Goal: Information Seeking & Learning: Learn about a topic

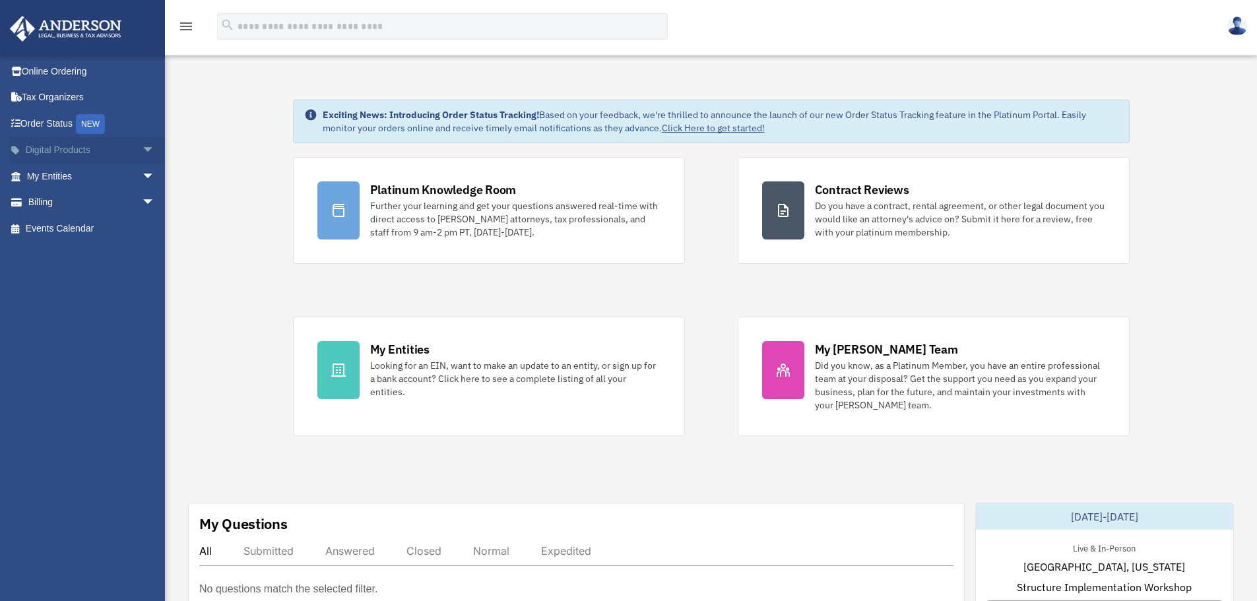
click at [142, 151] on span "arrow_drop_down" at bounding box center [155, 150] width 26 height 27
click at [73, 179] on div "Tax Toolbox" at bounding box center [102, 176] width 112 height 16
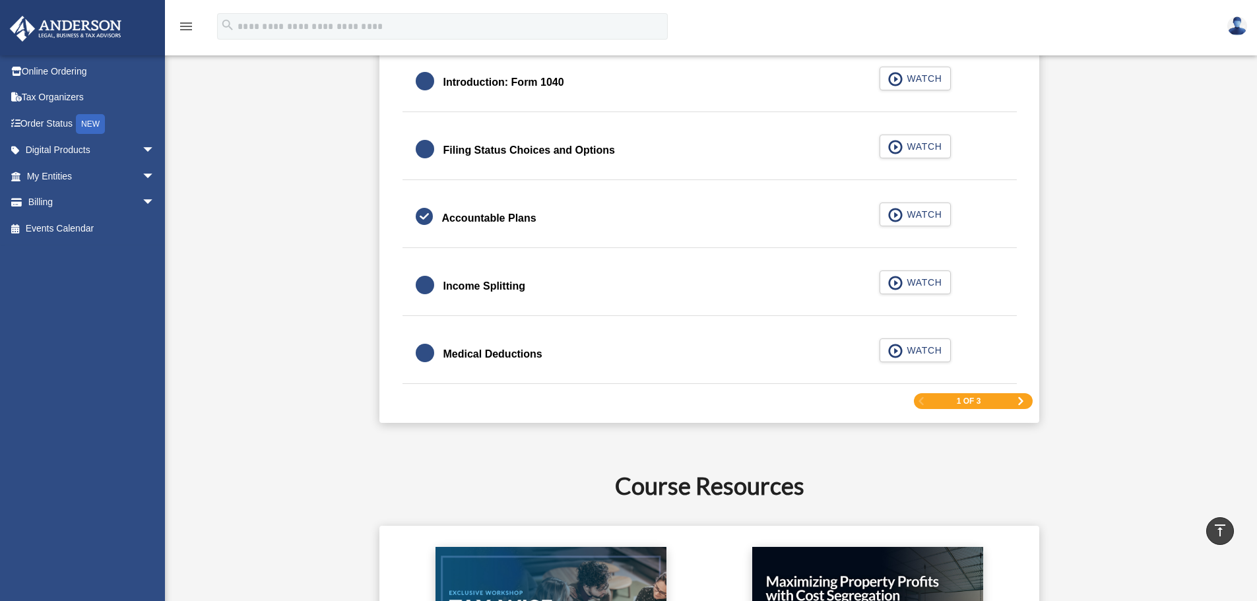
scroll to position [1980, 0]
click at [1021, 397] on div "1 of 3" at bounding box center [973, 402] width 119 height 16
click at [1021, 403] on span "Next Page" at bounding box center [1021, 402] width 8 height 8
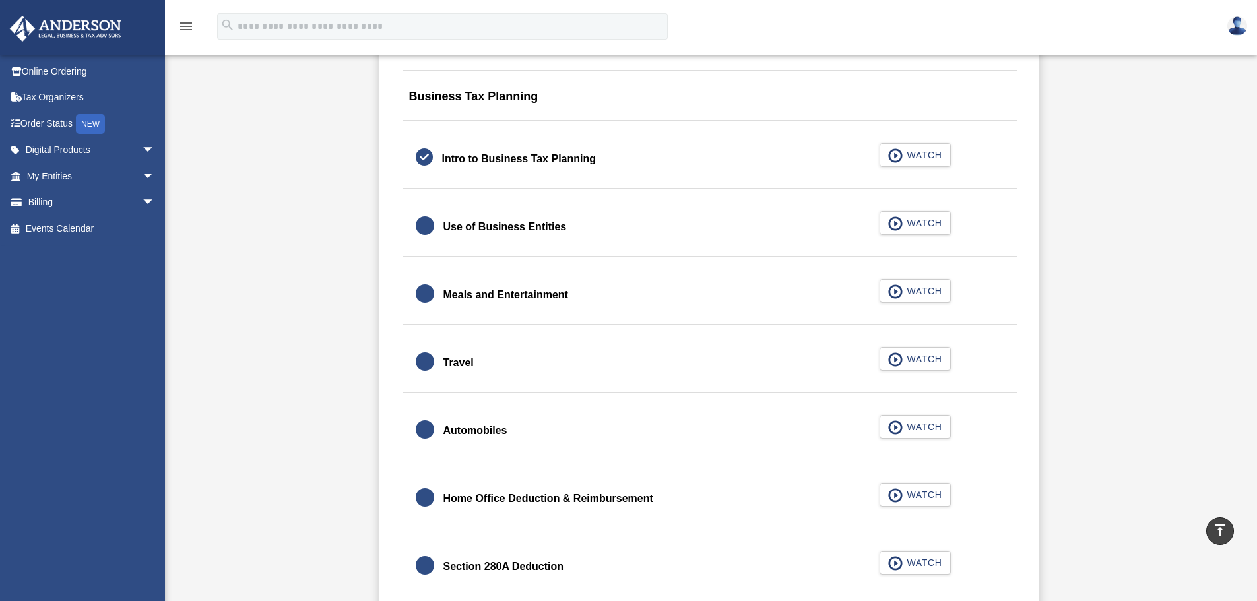
scroll to position [1231, 0]
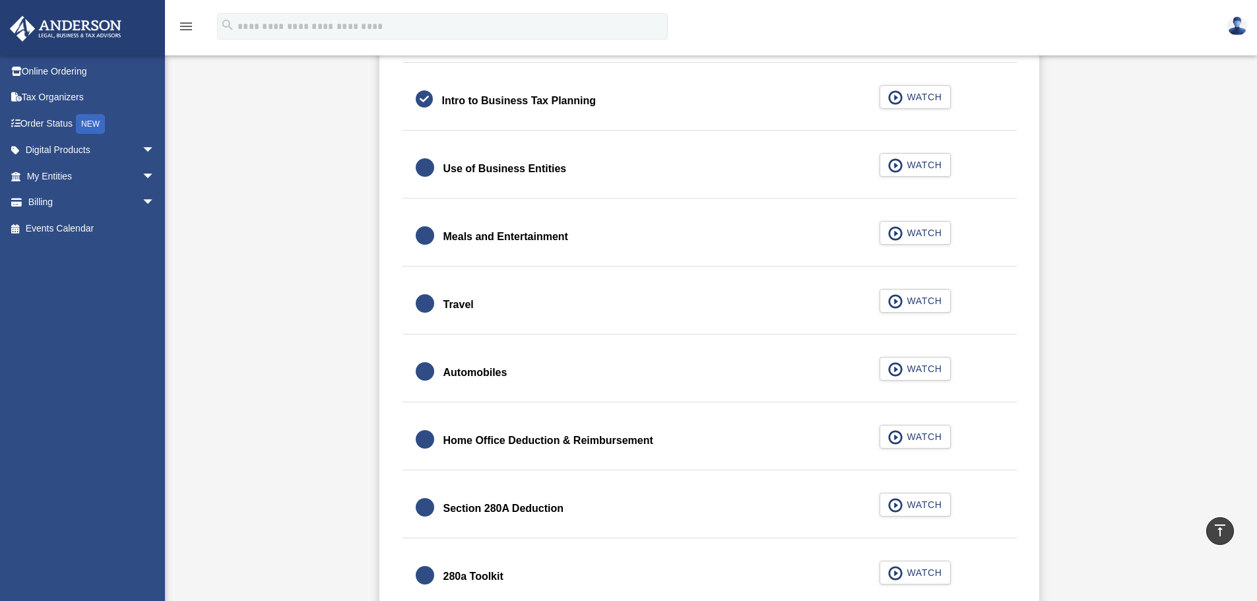
click at [421, 240] on div at bounding box center [425, 235] width 18 height 18
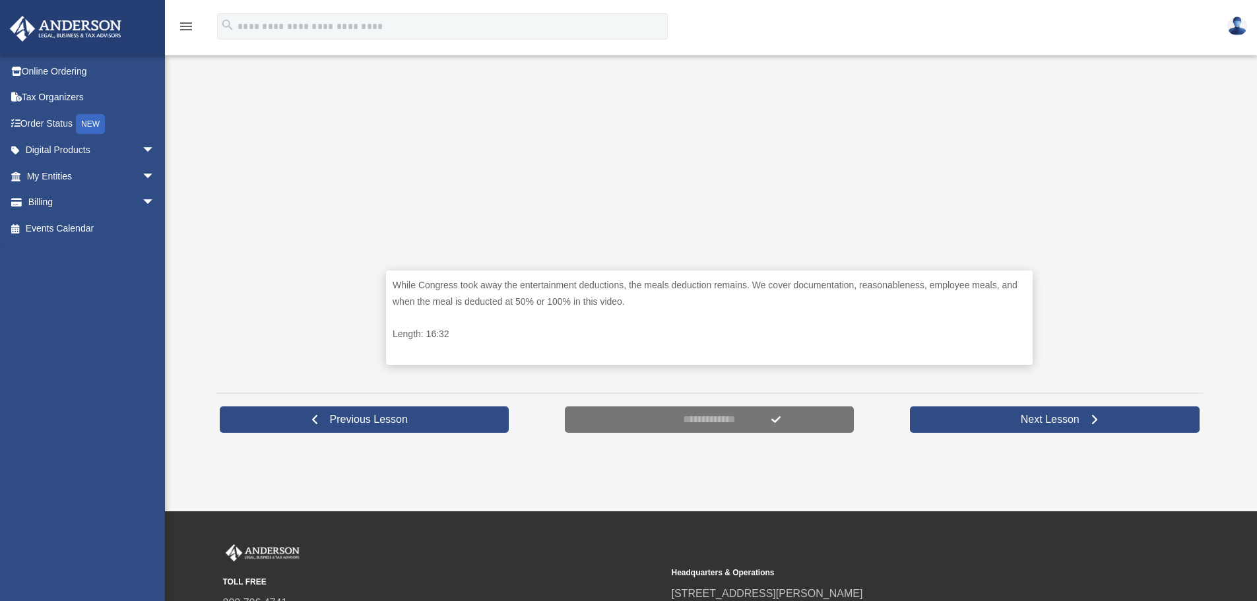
scroll to position [462, 0]
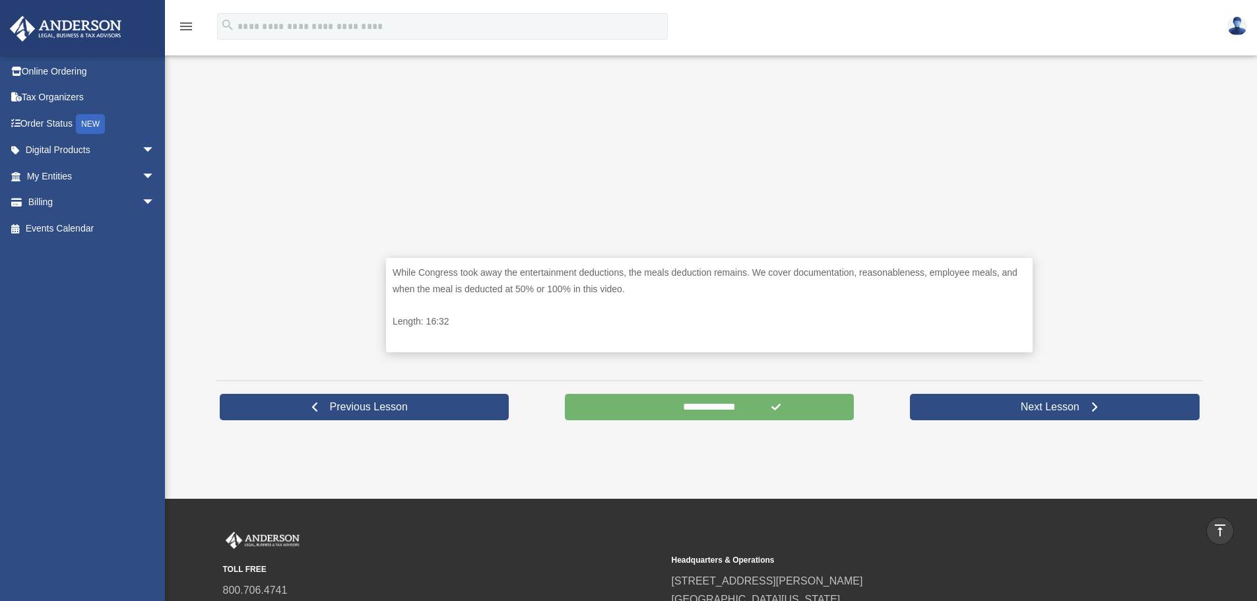
click at [761, 409] on input "**********" at bounding box center [710, 407] width 290 height 26
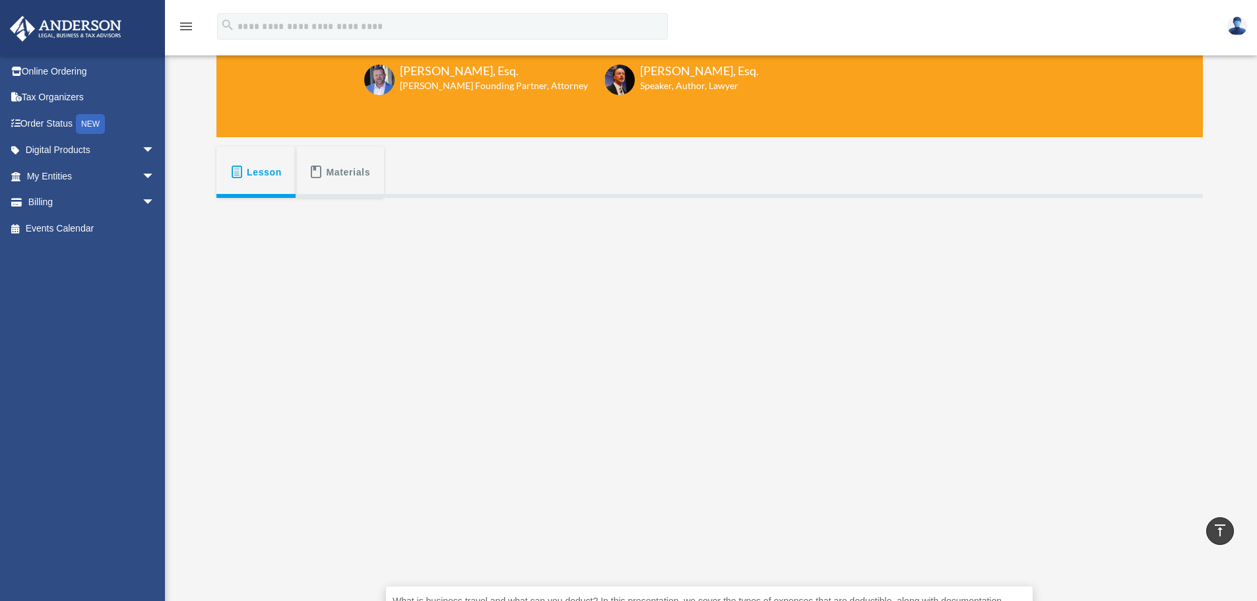
scroll to position [132, 0]
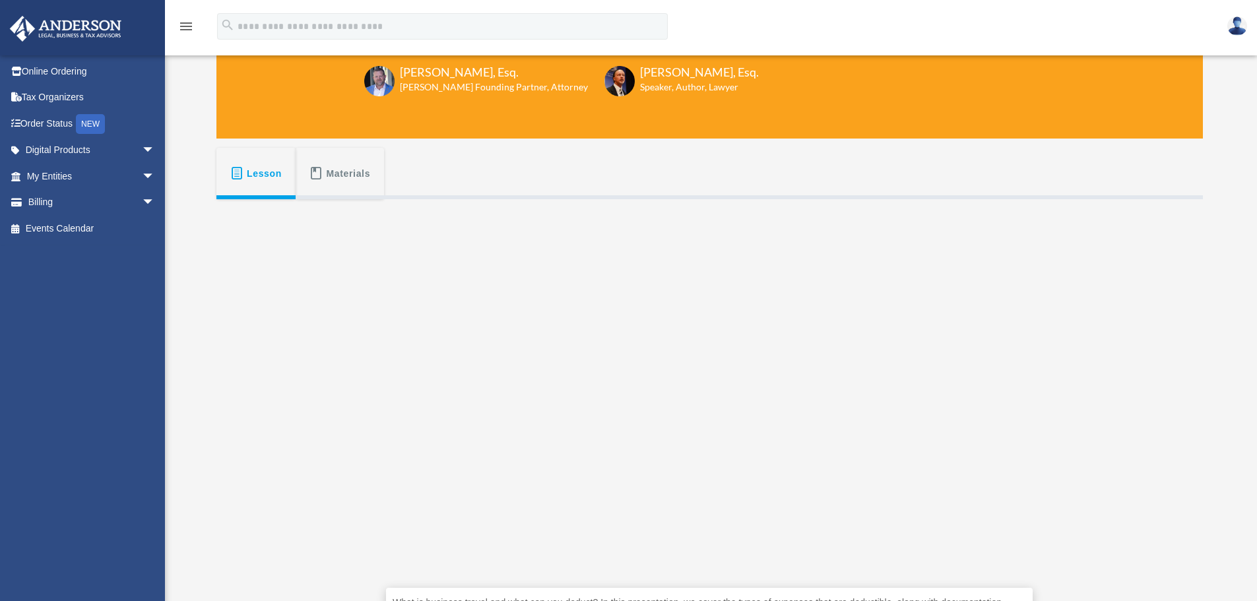
click at [228, 180] on button "Lesson" at bounding box center [255, 173] width 79 height 51
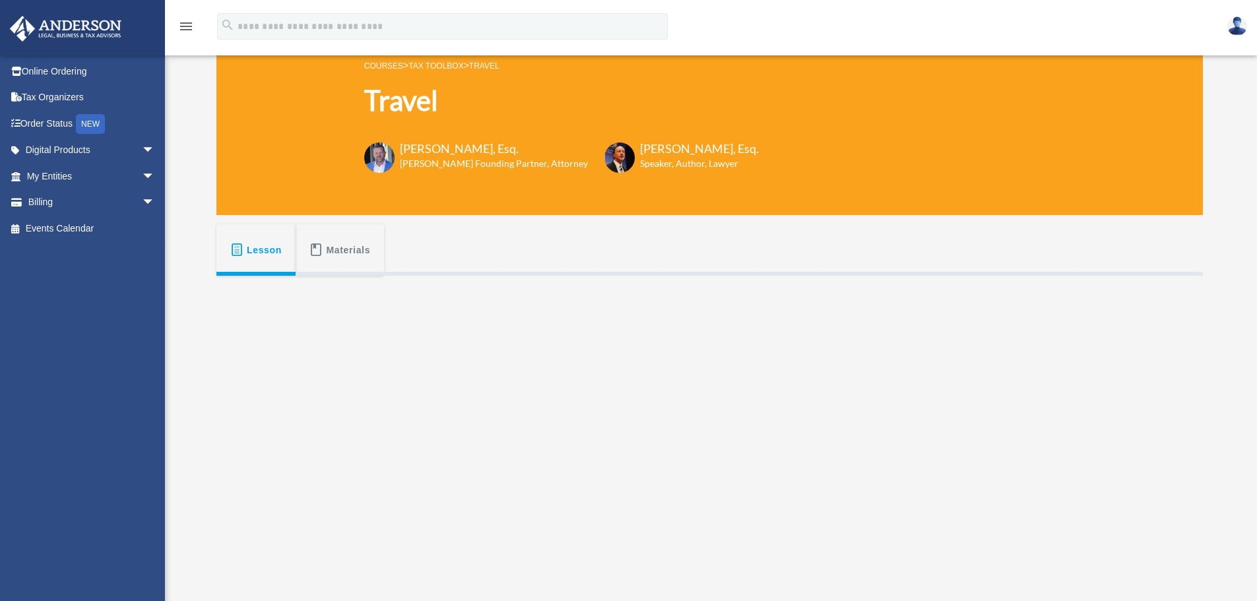
scroll to position [0, 0]
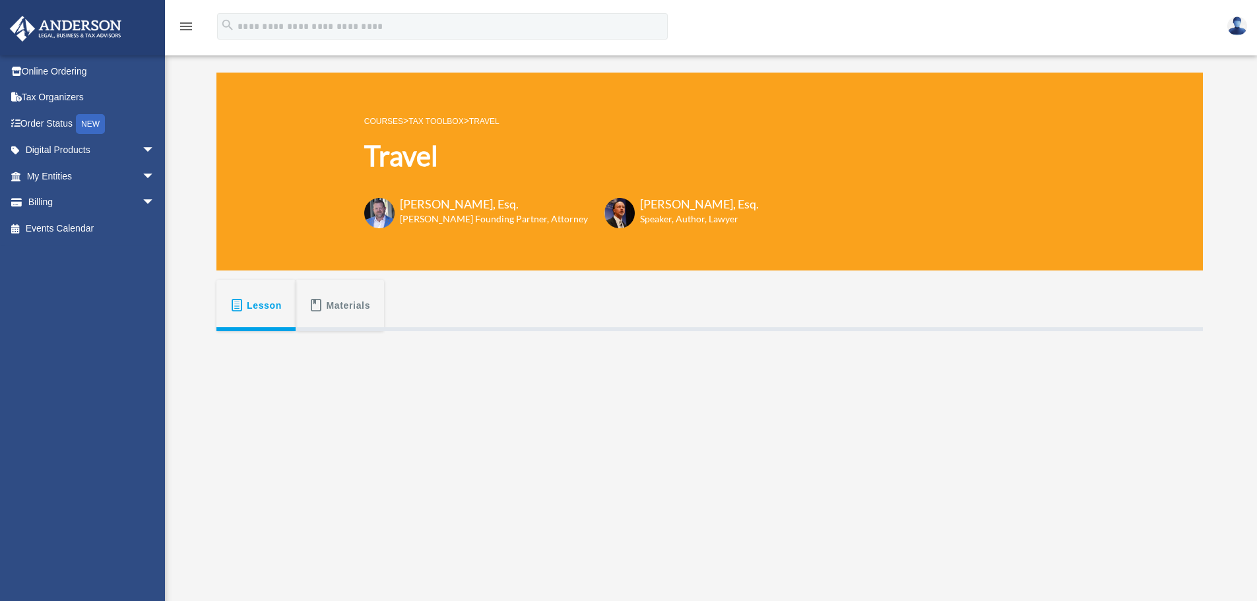
click at [457, 121] on link "Tax Toolbox" at bounding box center [435, 121] width 55 height 9
